Goal: Navigation & Orientation: Find specific page/section

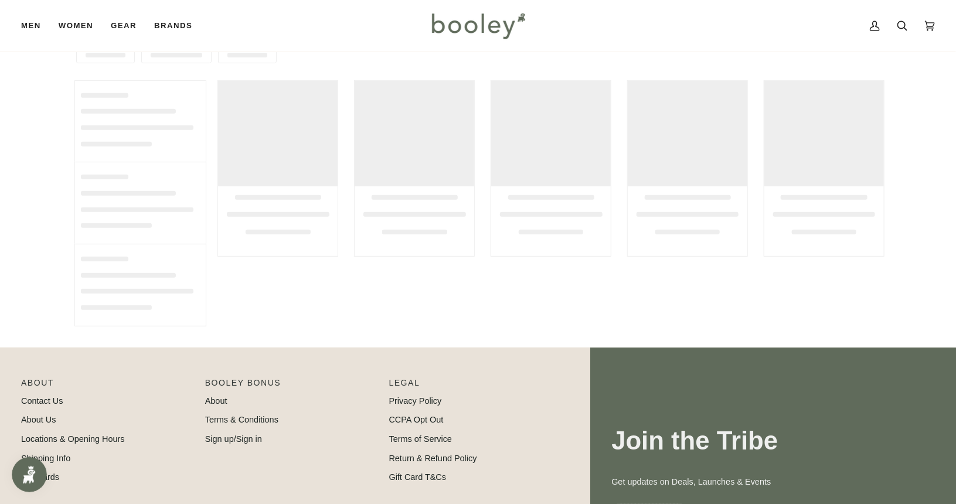
scroll to position [192, 0]
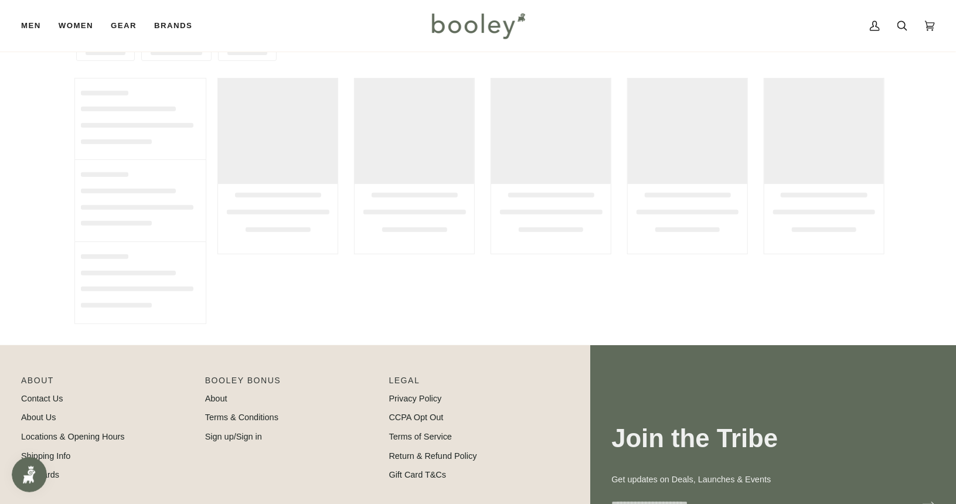
click at [505, 26] on img at bounding box center [478, 26] width 103 height 34
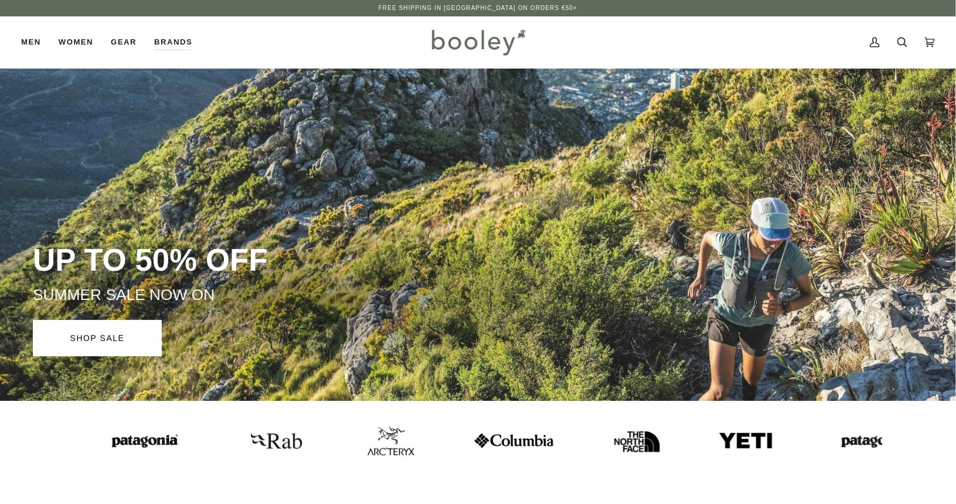
drag, startPoint x: 0, startPoint y: 0, endPoint x: 362, endPoint y: 458, distance: 583.3
click at [362, 458] on div at bounding box center [438, 440] width 730 height 59
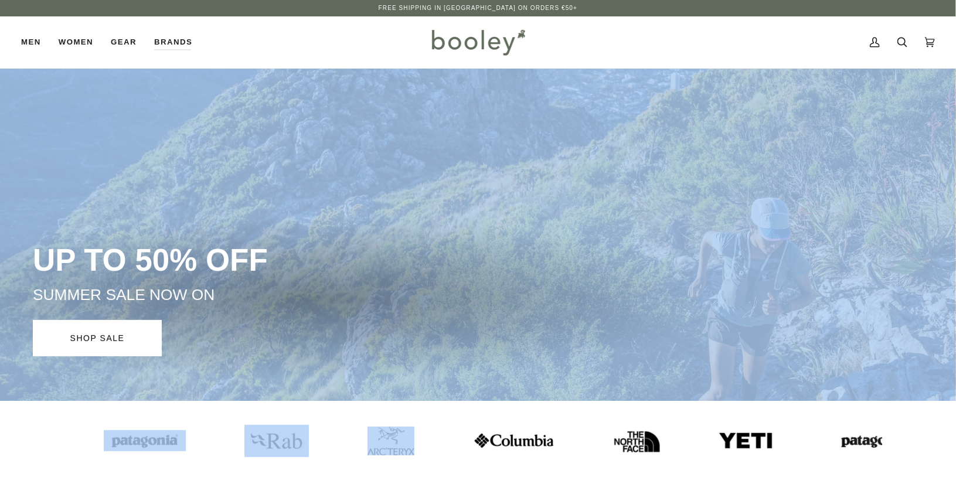
click at [362, 458] on div at bounding box center [435, 440] width 730 height 59
click at [366, 452] on img at bounding box center [389, 440] width 47 height 29
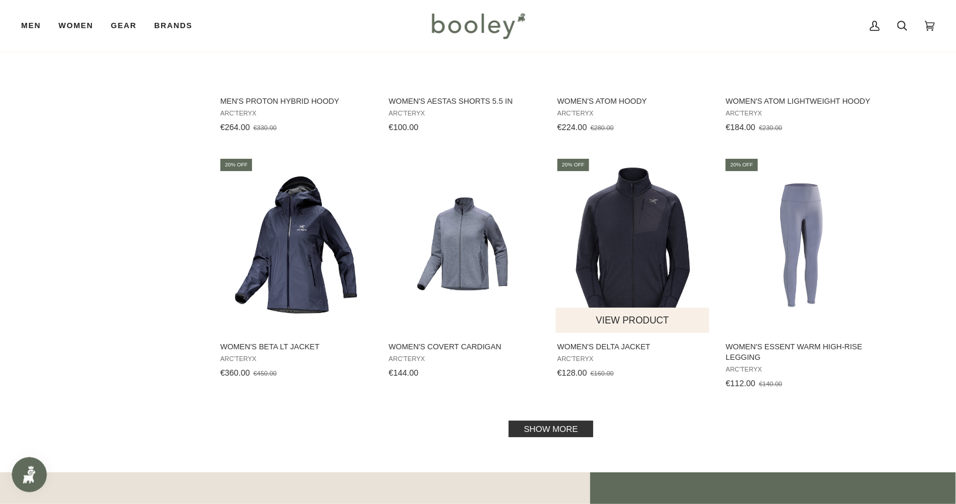
scroll to position [1138, 0]
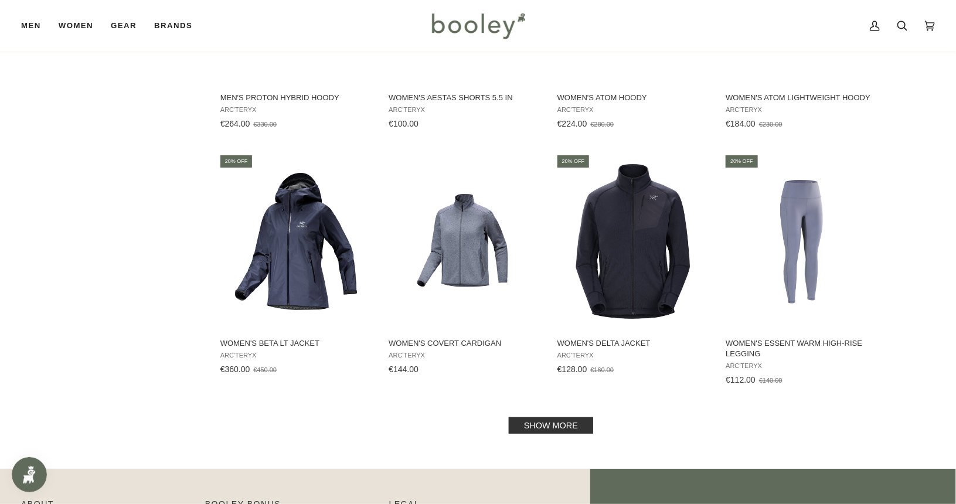
click at [555, 431] on link "Show more" at bounding box center [551, 425] width 84 height 16
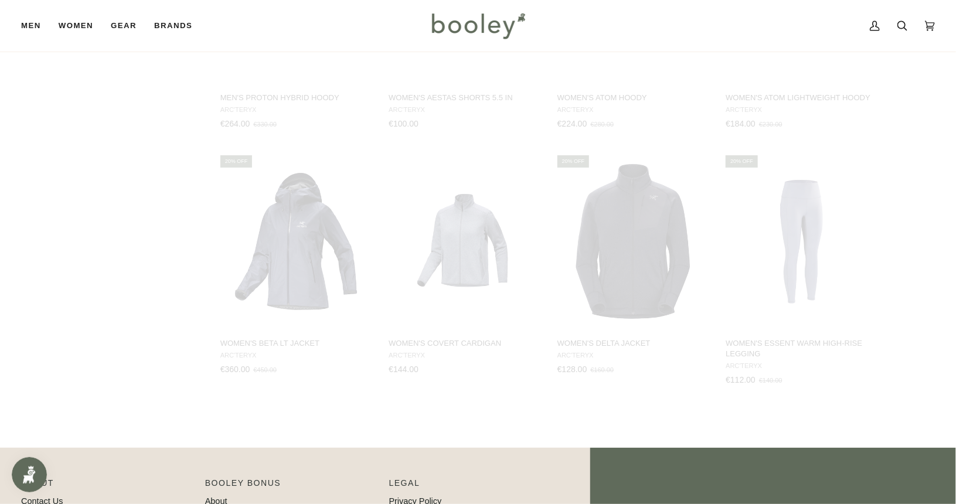
scroll to position [1352, 0]
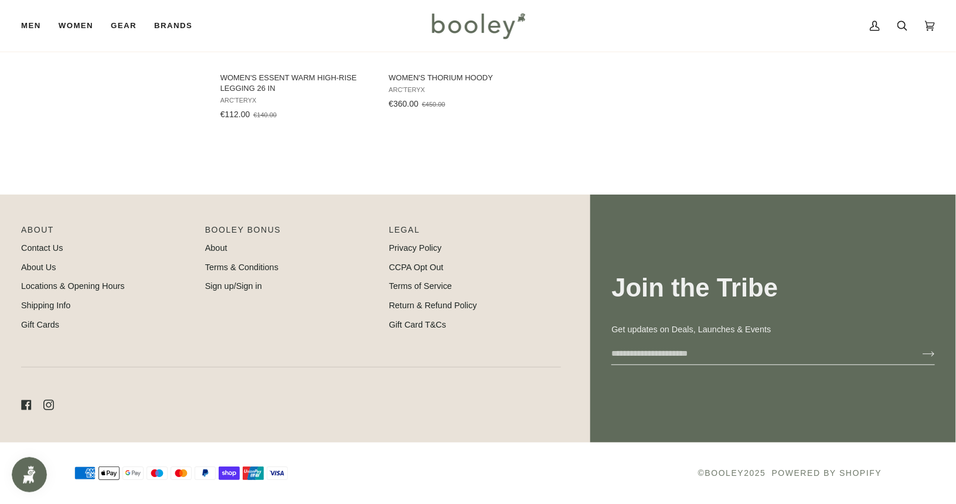
scroll to position [1667, 0]
